Goal: Task Accomplishment & Management: Use online tool/utility

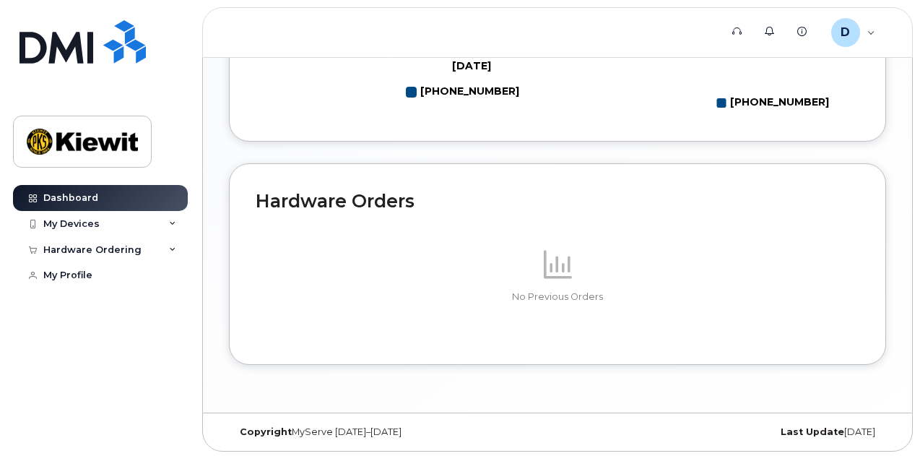
scroll to position [879, 0]
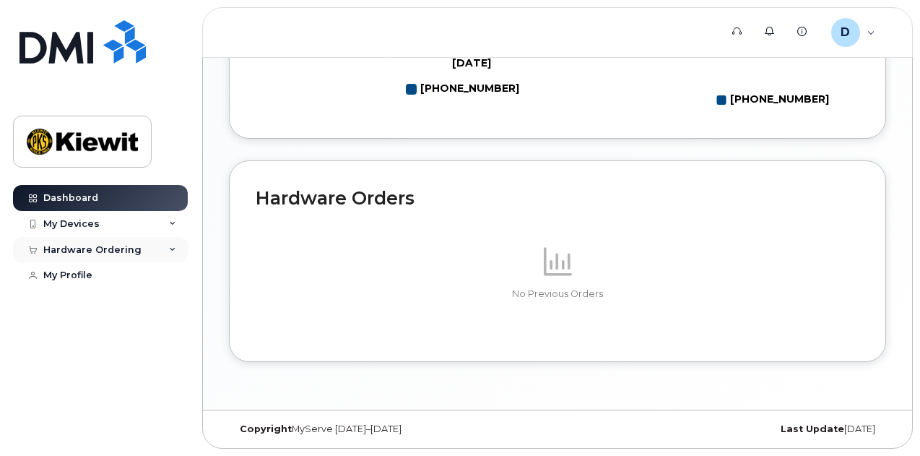
click at [170, 247] on icon at bounding box center [172, 249] width 7 height 7
click at [169, 223] on icon at bounding box center [172, 223] width 7 height 7
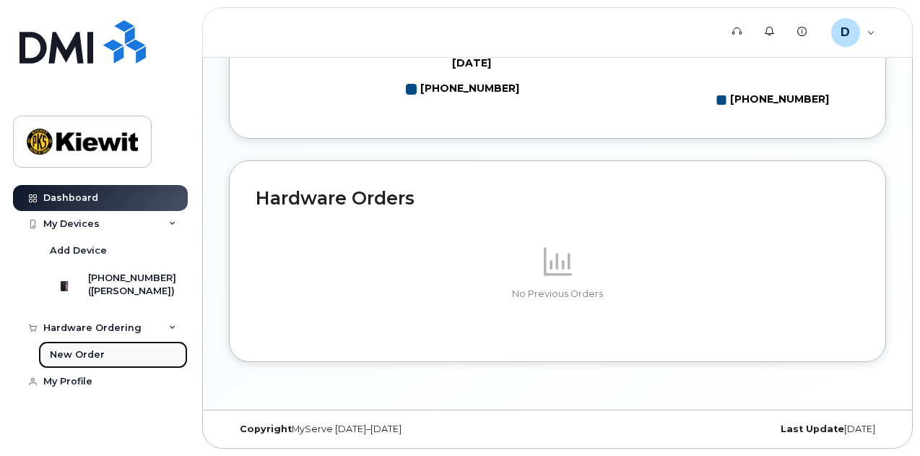
click at [83, 361] on div "New Order" at bounding box center [77, 354] width 55 height 13
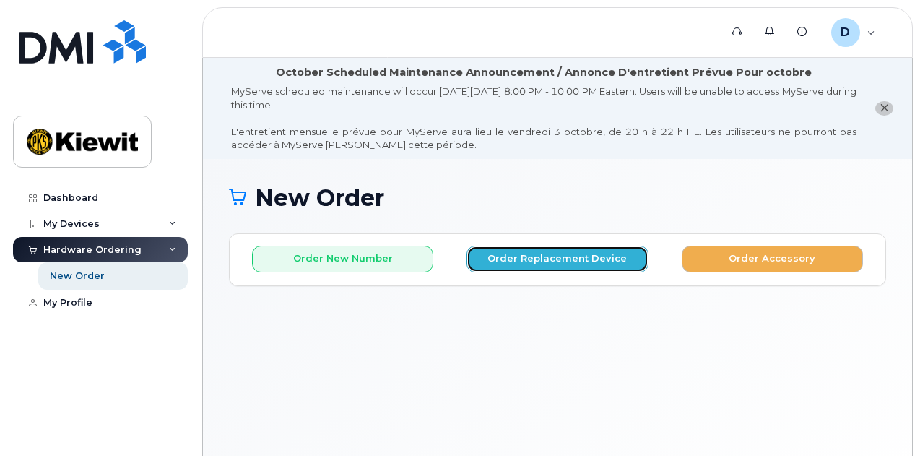
click at [525, 260] on button "Order Replacement Device" at bounding box center [556, 258] width 181 height 27
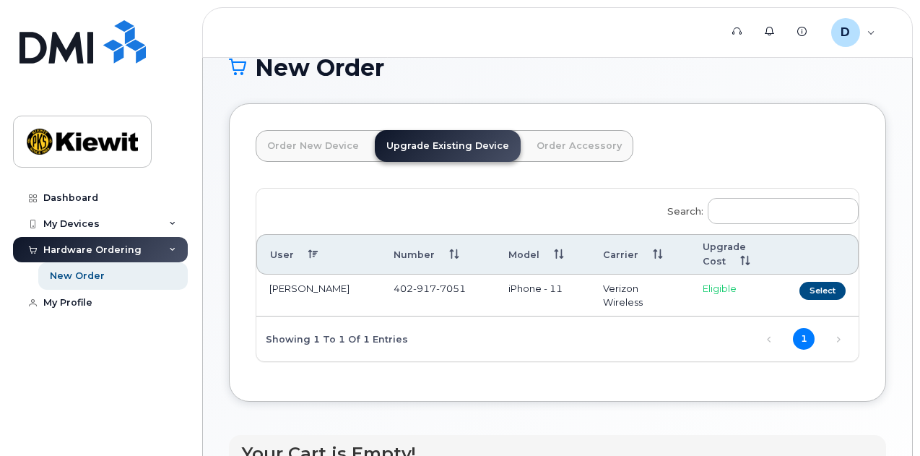
scroll to position [144, 0]
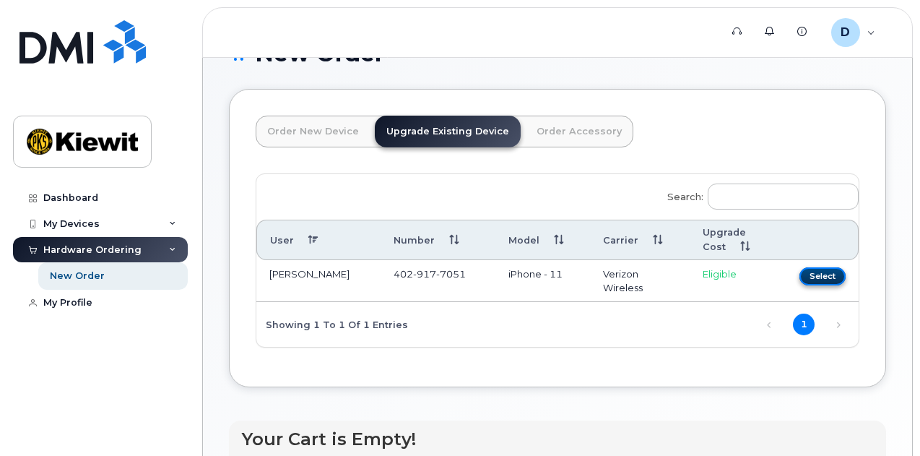
click at [799, 275] on button "Select" at bounding box center [822, 276] width 46 height 18
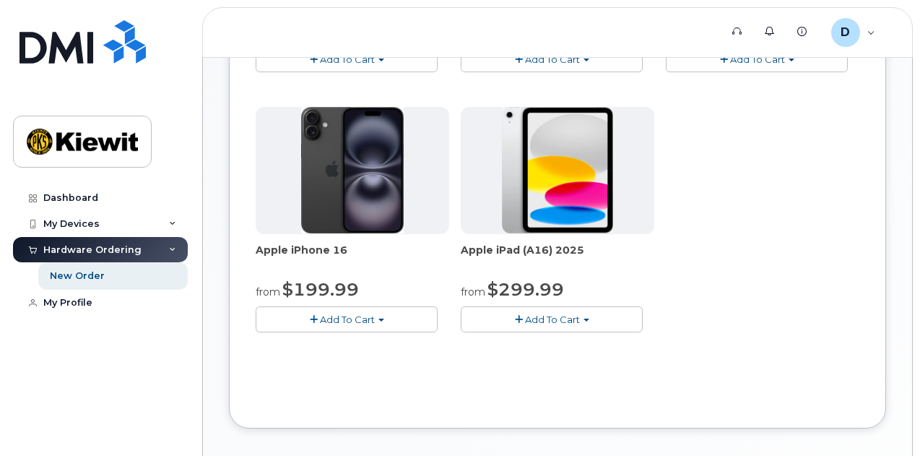
scroll to position [578, 0]
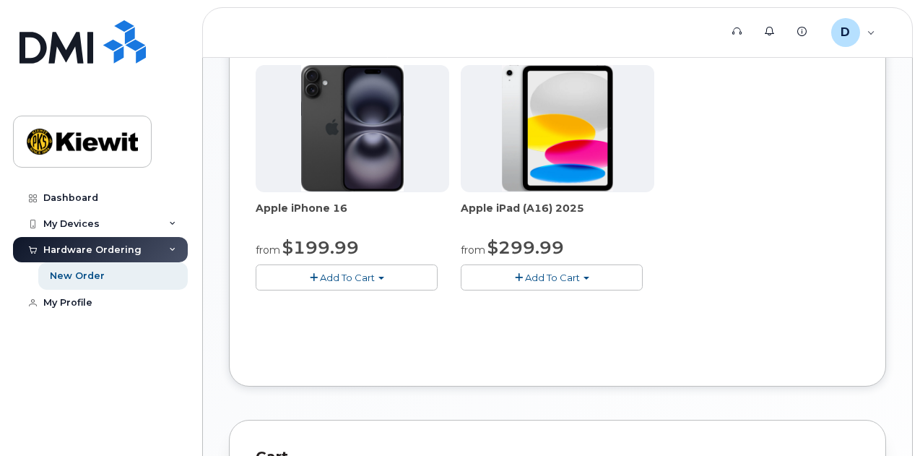
click at [378, 276] on span "button" at bounding box center [381, 277] width 6 height 3
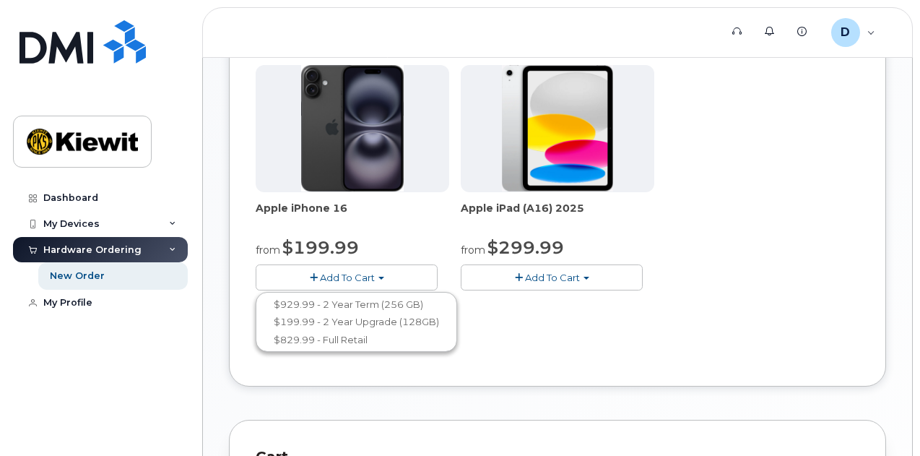
scroll to position [598, 0]
